Goal: Transaction & Acquisition: Book appointment/travel/reservation

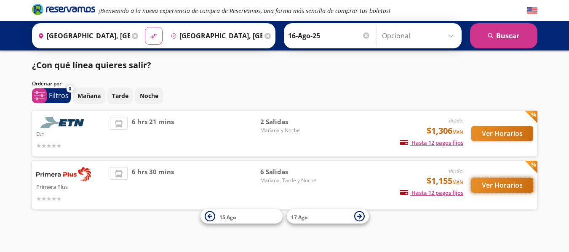
click at [497, 186] on button "Ver Horarios" at bounding box center [502, 185] width 62 height 15
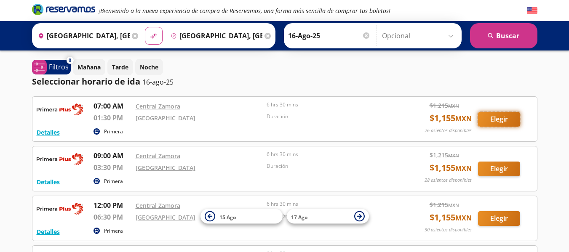
click at [497, 120] on button "Elegir" at bounding box center [499, 119] width 42 height 15
